Goal: Check status

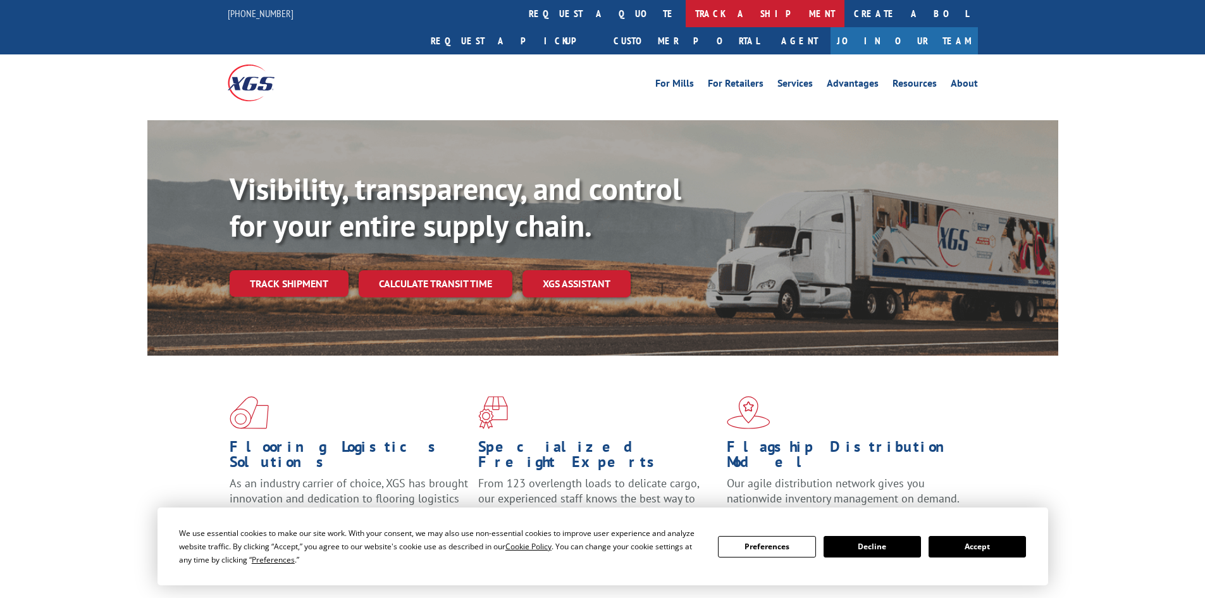
click at [686, 10] on link "track a shipment" at bounding box center [765, 13] width 159 height 27
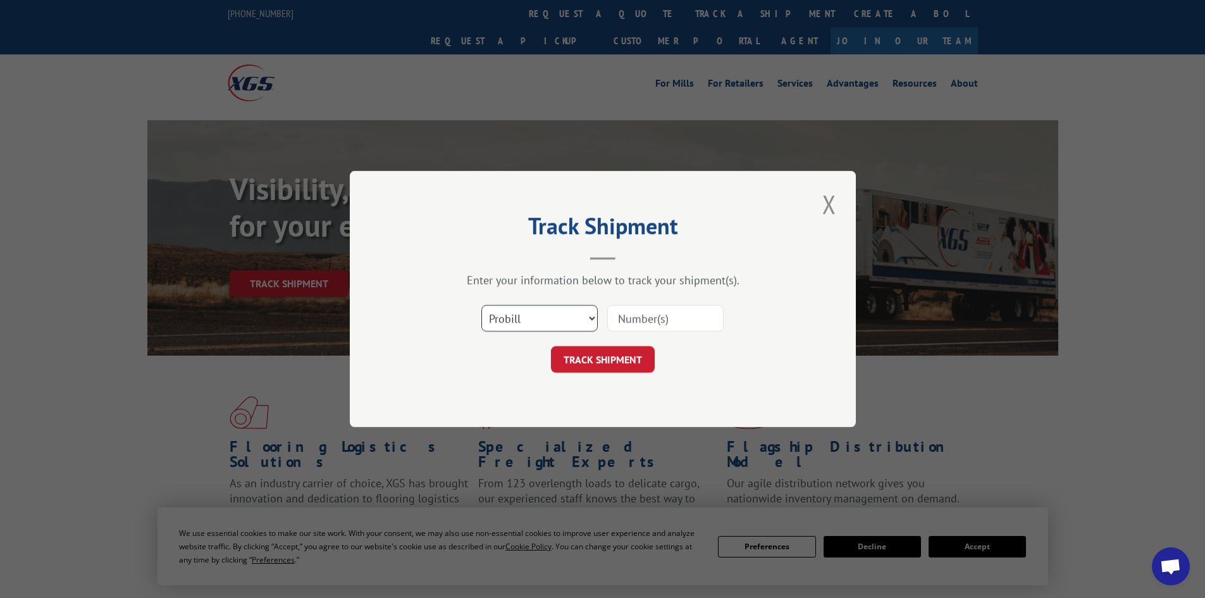
click at [576, 322] on select "Select category... Probill BOL PO" at bounding box center [539, 318] width 116 height 27
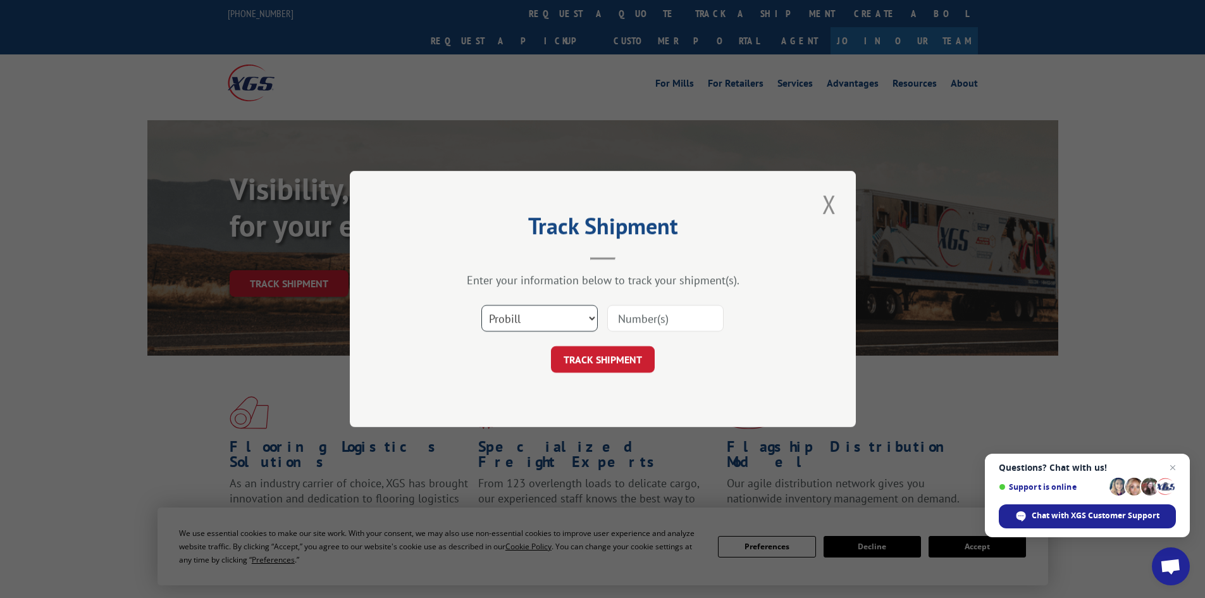
select select "bol"
click at [481, 305] on select "Select category... Probill BOL PO" at bounding box center [539, 318] width 116 height 27
click at [505, 375] on div "Track Shipment Enter your information below to track your shipment(s). Select c…" at bounding box center [603, 299] width 506 height 256
click at [690, 332] on div at bounding box center [665, 318] width 116 height 29
click at [691, 312] on input at bounding box center [665, 318] width 116 height 27
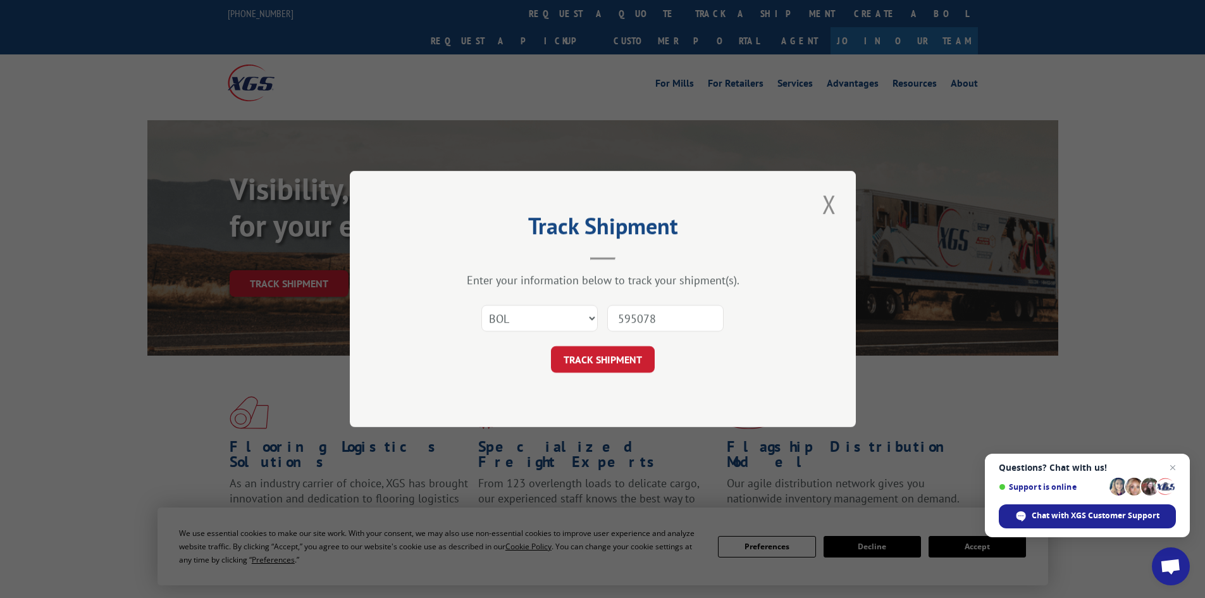
type input "5950786"
click button "TRACK SHIPMENT" at bounding box center [603, 359] width 104 height 27
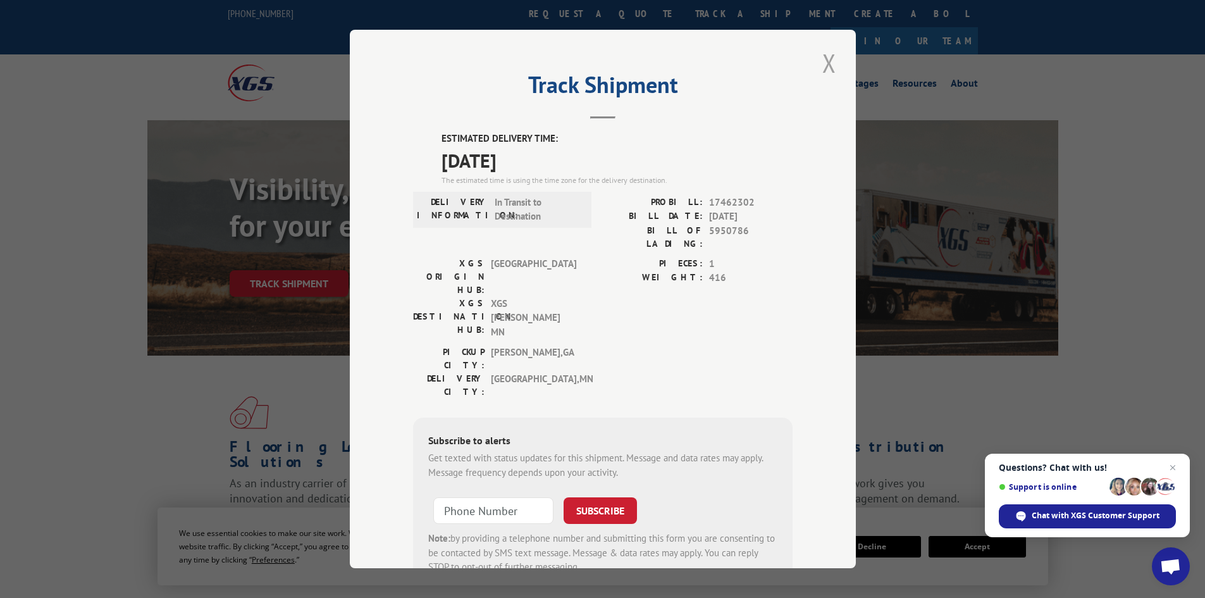
click at [823, 59] on button "Close modal" at bounding box center [830, 63] width 22 height 35
